Goal: Task Accomplishment & Management: Use online tool/utility

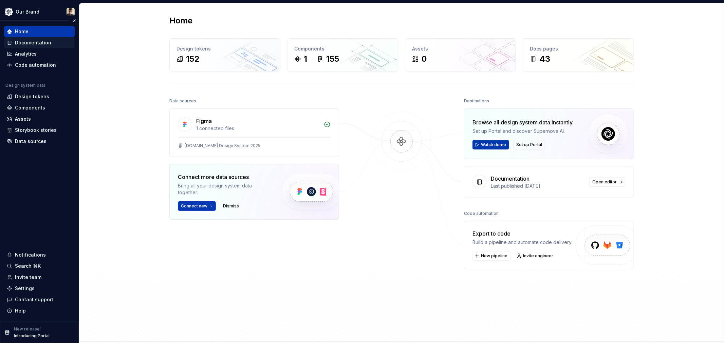
click at [38, 42] on div "Documentation" at bounding box center [33, 42] width 36 height 7
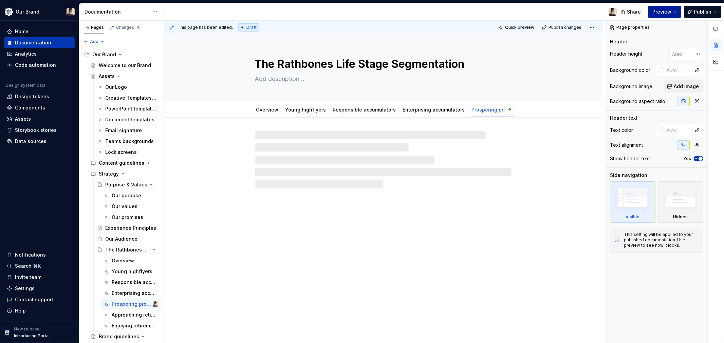
click at [676, 13] on button "Preview" at bounding box center [664, 12] width 33 height 12
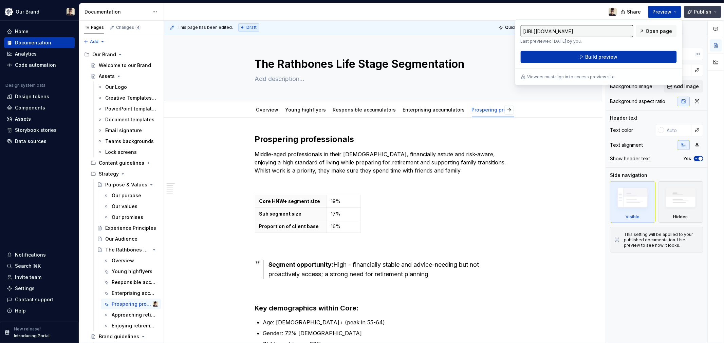
click at [717, 14] on button "Publish" at bounding box center [702, 12] width 37 height 12
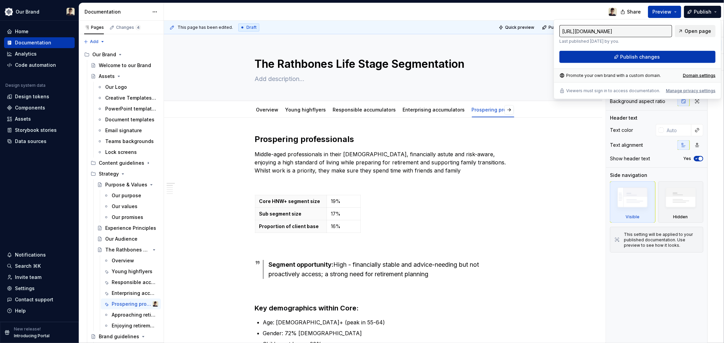
click at [698, 32] on span "Open page" at bounding box center [698, 31] width 26 height 7
type textarea "*"
